Goal: Task Accomplishment & Management: Manage account settings

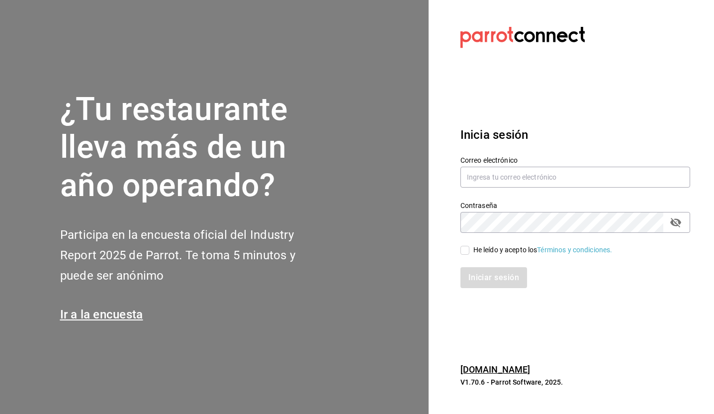
type input "cristiann.ibarra32@gmail.com"
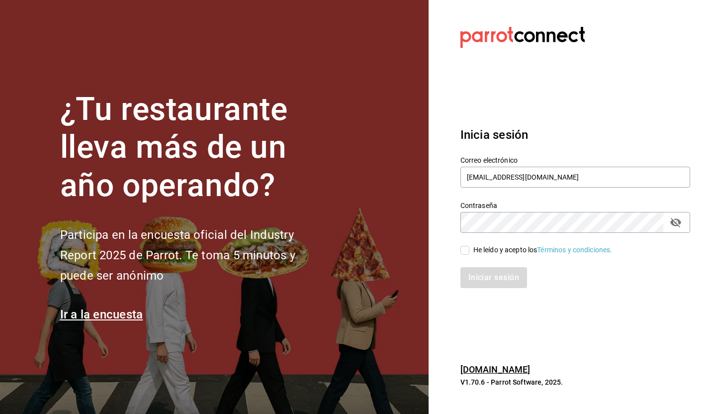
click at [461, 249] on input "He leído y acepto los Términos y condiciones." at bounding box center [464, 250] width 9 height 9
checkbox input "true"
click at [473, 274] on button "Iniciar sesión" at bounding box center [494, 277] width 68 height 21
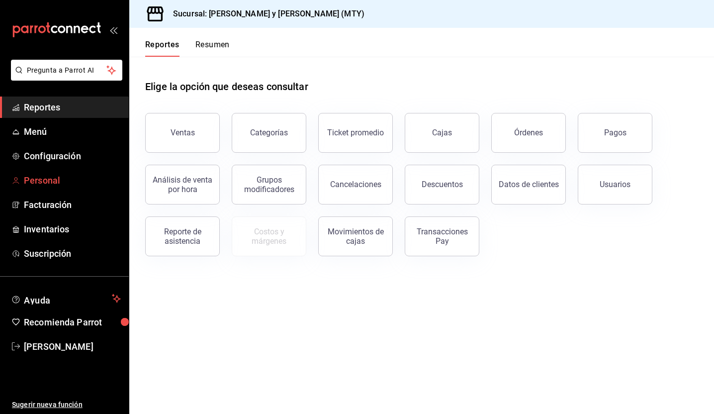
click at [79, 177] on span "Personal" at bounding box center [72, 180] width 97 height 13
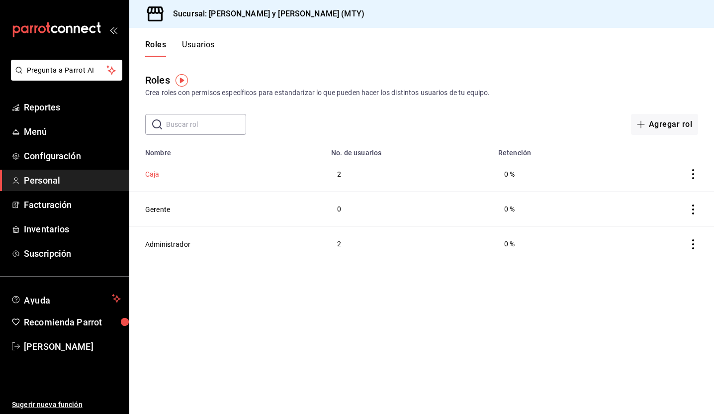
click at [149, 175] on button "Caja" at bounding box center [152, 174] width 14 height 10
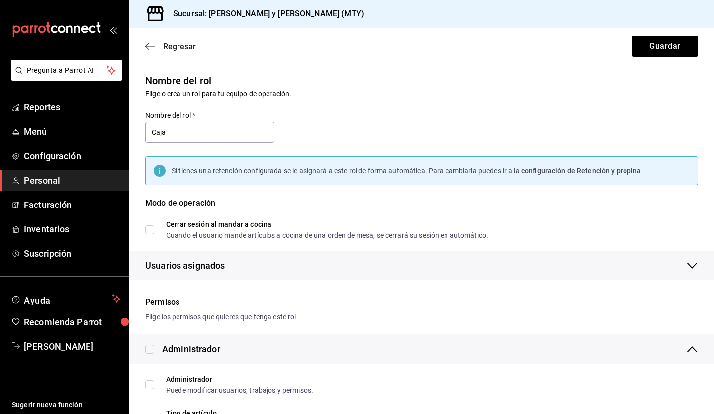
click at [148, 44] on icon "button" at bounding box center [150, 46] width 10 height 9
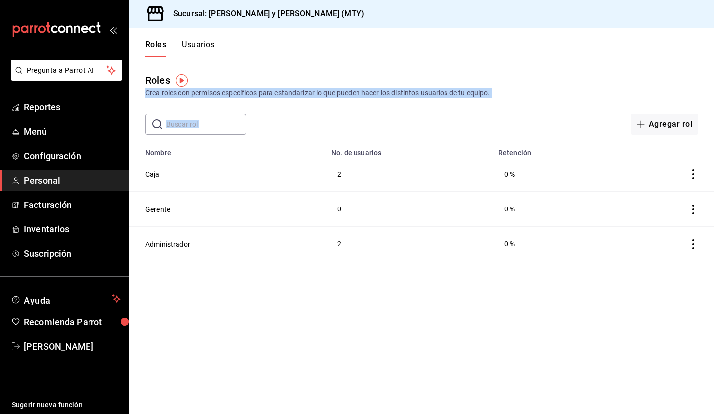
drag, startPoint x: 295, startPoint y: 322, endPoint x: 195, endPoint y: 87, distance: 256.0
click at [195, 87] on main "Roles Crea roles con permisos específicos para estandarizar lo que pueden hacer…" at bounding box center [421, 235] width 585 height 357
click at [195, 87] on div "Roles Crea roles con permisos específicos para estandarizar lo que pueden hacer…" at bounding box center [421, 85] width 585 height 25
drag, startPoint x: 148, startPoint y: 32, endPoint x: 258, endPoint y: 329, distance: 316.5
click at [256, 329] on div "Roles Usuarios Roles Crea roles con permisos específicos para estandarizar lo q…" at bounding box center [421, 221] width 585 height 386
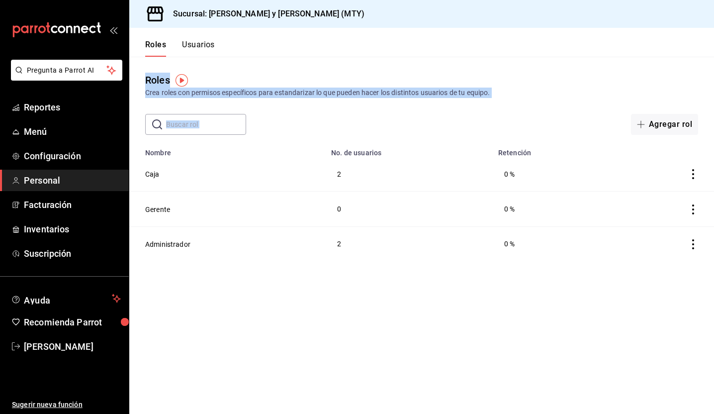
click at [258, 329] on main "Roles Crea roles con permisos específicos para estandarizar lo que pueden hacer…" at bounding box center [421, 235] width 585 height 357
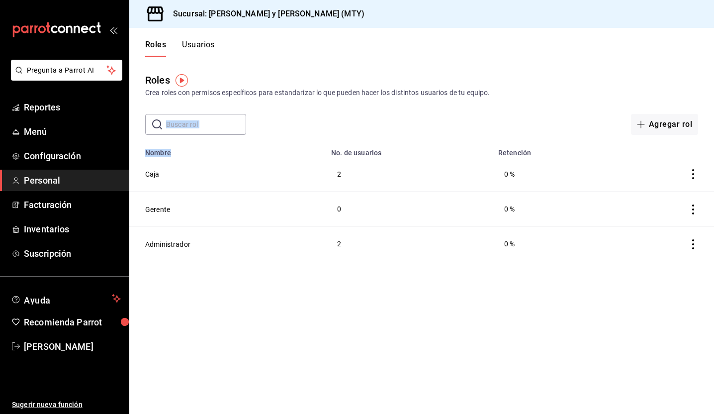
drag, startPoint x: 258, startPoint y: 329, endPoint x: 149, endPoint y: 82, distance: 270.7
click at [149, 82] on main "Roles Crea roles con permisos específicos para estandarizar lo que pueden hacer…" at bounding box center [421, 235] width 585 height 357
click at [146, 74] on div "Roles" at bounding box center [157, 80] width 25 height 15
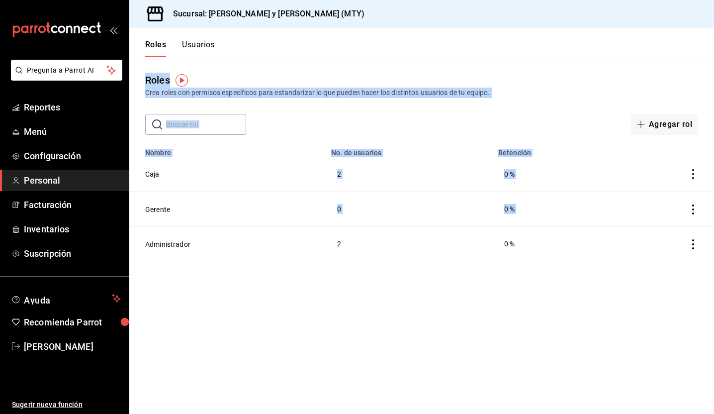
drag, startPoint x: 146, startPoint y: 56, endPoint x: 211, endPoint y: 248, distance: 203.1
click at [211, 248] on div "Roles Usuarios Roles Crea roles con permisos específicos para estandarizar lo q…" at bounding box center [421, 221] width 585 height 386
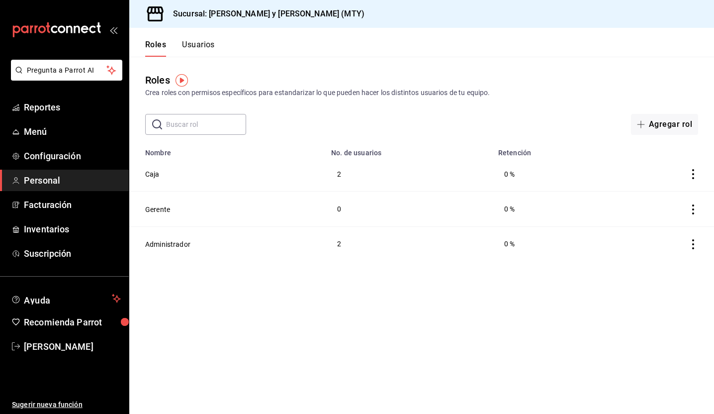
click at [478, 90] on div "Crea roles con permisos específicos para estandarizar lo que pueden hacer los d…" at bounding box center [421, 92] width 553 height 10
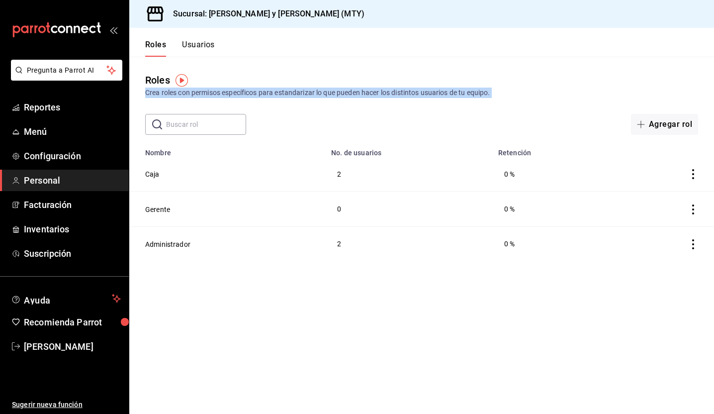
click at [478, 90] on div "Crea roles con permisos específicos para estandarizar lo que pueden hacer los d…" at bounding box center [421, 92] width 553 height 10
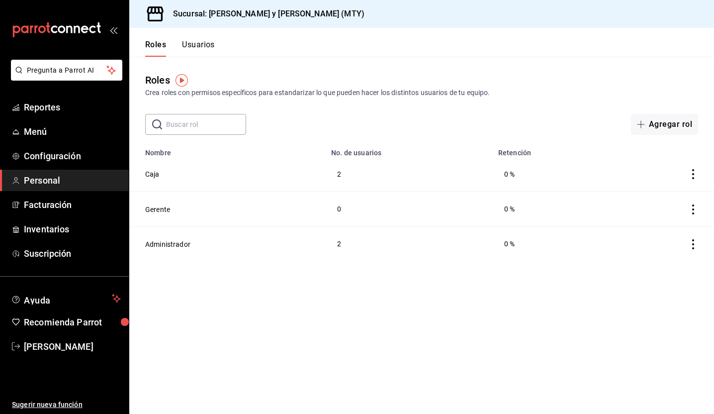
click at [483, 92] on div "Crea roles con permisos específicos para estandarizar lo que pueden hacer los d…" at bounding box center [421, 92] width 553 height 10
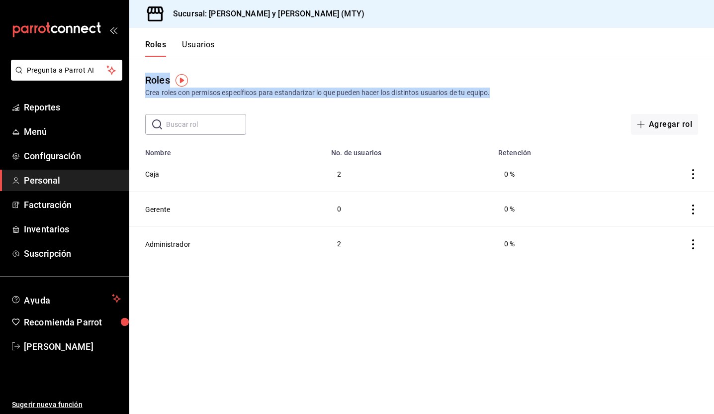
drag, startPoint x: 506, startPoint y: 92, endPoint x: 154, endPoint y: 39, distance: 356.0
click at [154, 39] on div "Roles Usuarios Roles Crea roles con permisos específicos para estandarizar lo q…" at bounding box center [421, 221] width 585 height 386
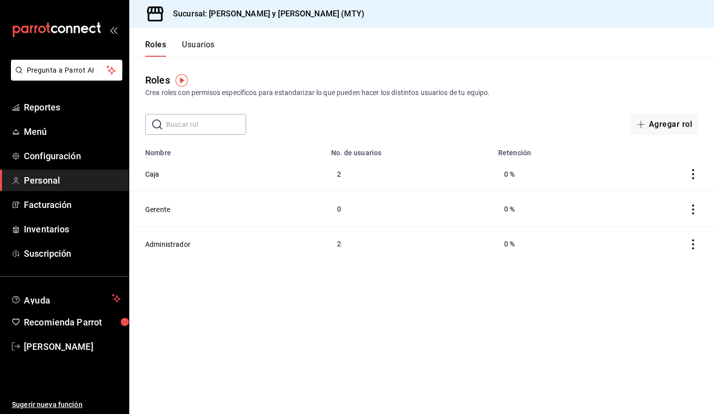
click at [221, 64] on div "Roles Crea roles con permisos específicos para estandarizar lo que pueden hacer…" at bounding box center [421, 96] width 585 height 78
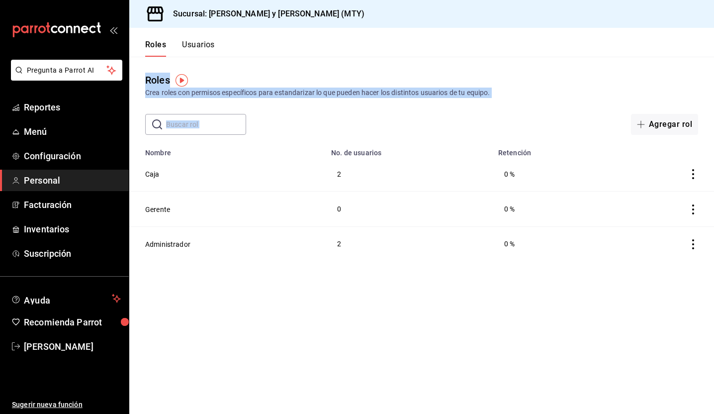
drag, startPoint x: 505, startPoint y: 105, endPoint x: 170, endPoint y: 69, distance: 336.5
click at [170, 69] on div "Roles Crea roles con permisos específicos para estandarizar lo que pueden hacer…" at bounding box center [421, 96] width 585 height 78
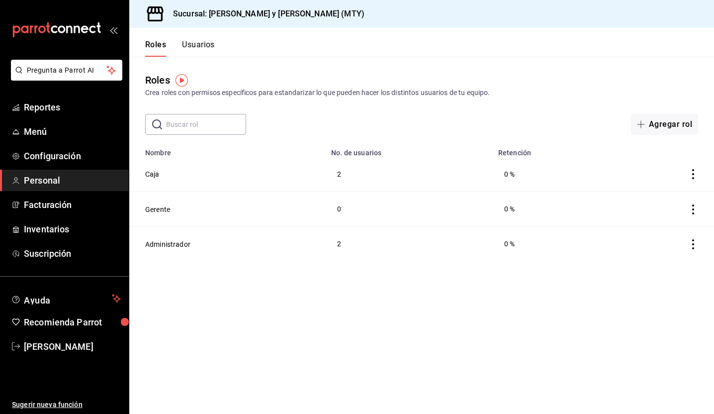
click at [220, 76] on div "Roles Crea roles con permisos específicos para estandarizar lo que pueden hacer…" at bounding box center [421, 85] width 585 height 25
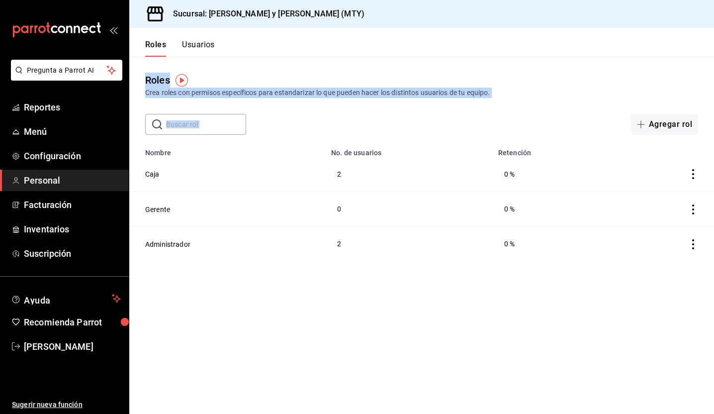
drag, startPoint x: 496, startPoint y: 100, endPoint x: 390, endPoint y: 52, distance: 116.4
click at [390, 52] on div "Roles Usuarios Roles Crea roles con permisos específicos para estandarizar lo q…" at bounding box center [421, 221] width 585 height 386
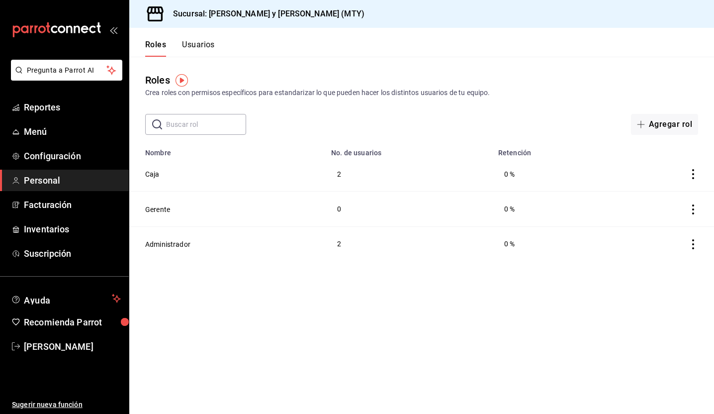
click at [426, 33] on header "Roles Usuarios" at bounding box center [421, 42] width 585 height 29
